Goal: Go to known website: Access a specific website the user already knows

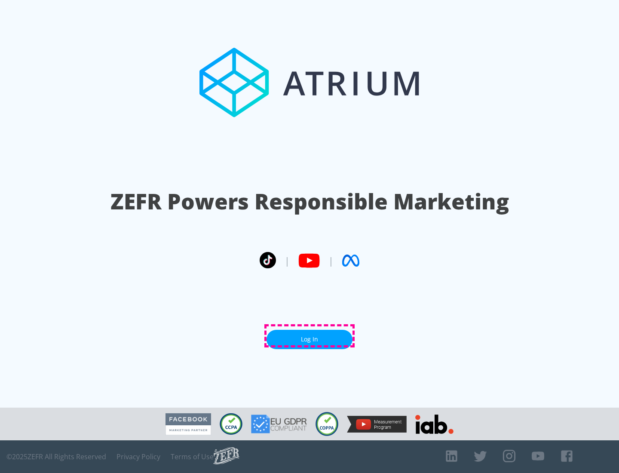
click at [310, 336] on link "Log In" at bounding box center [310, 339] width 86 height 19
